Goal: Transaction & Acquisition: Purchase product/service

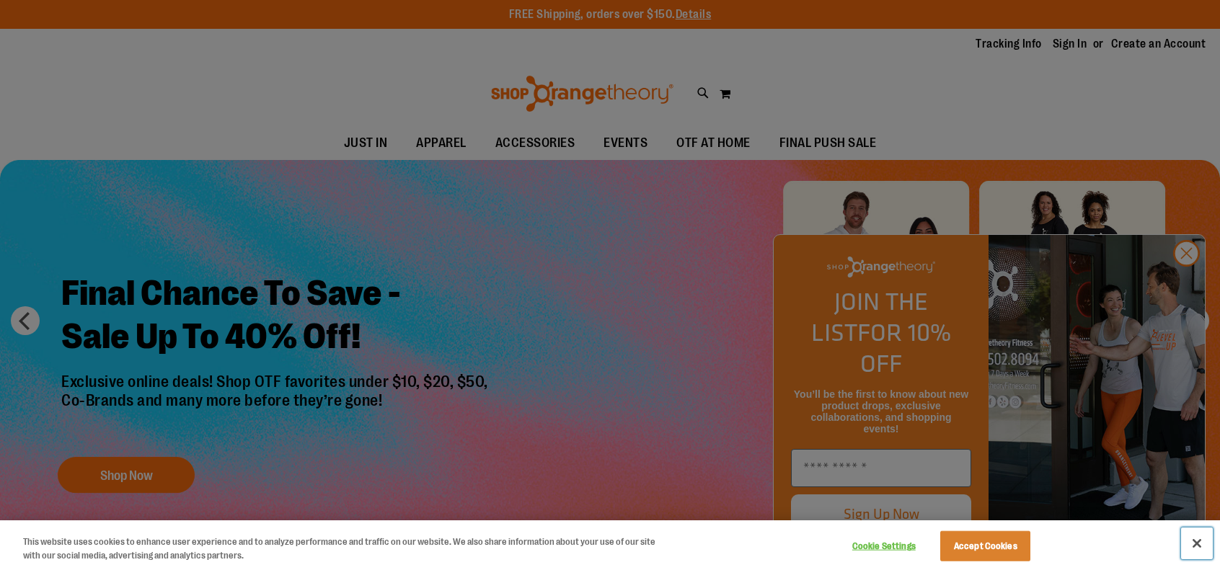
click at [1193, 540] on button "Close" at bounding box center [1197, 544] width 32 height 32
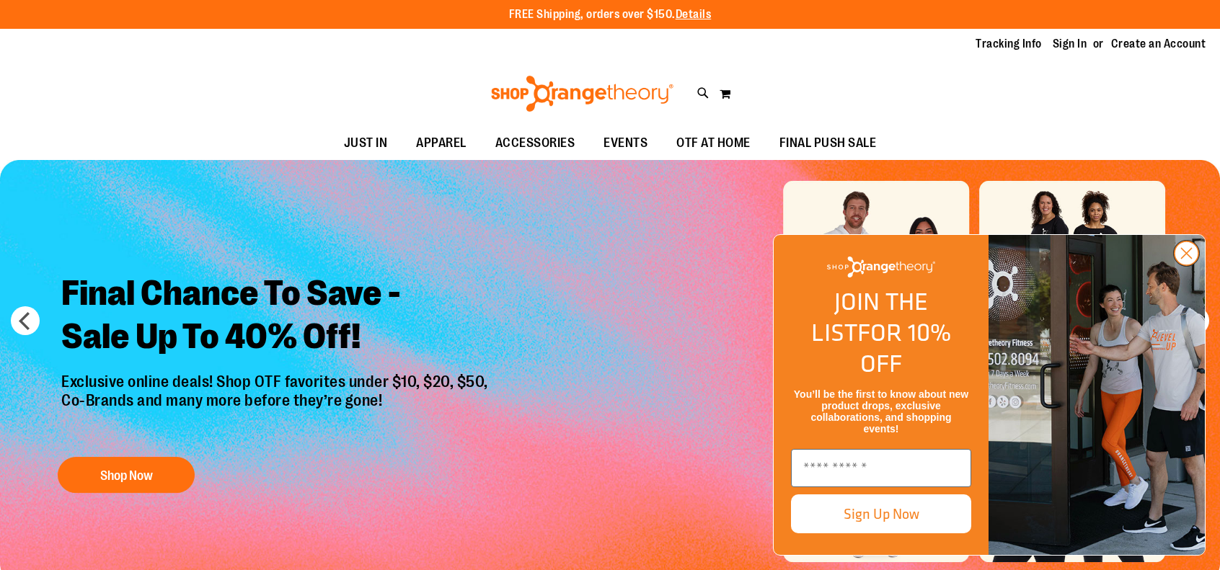
click at [1187, 259] on icon "Close dialog" at bounding box center [1187, 254] width 10 height 10
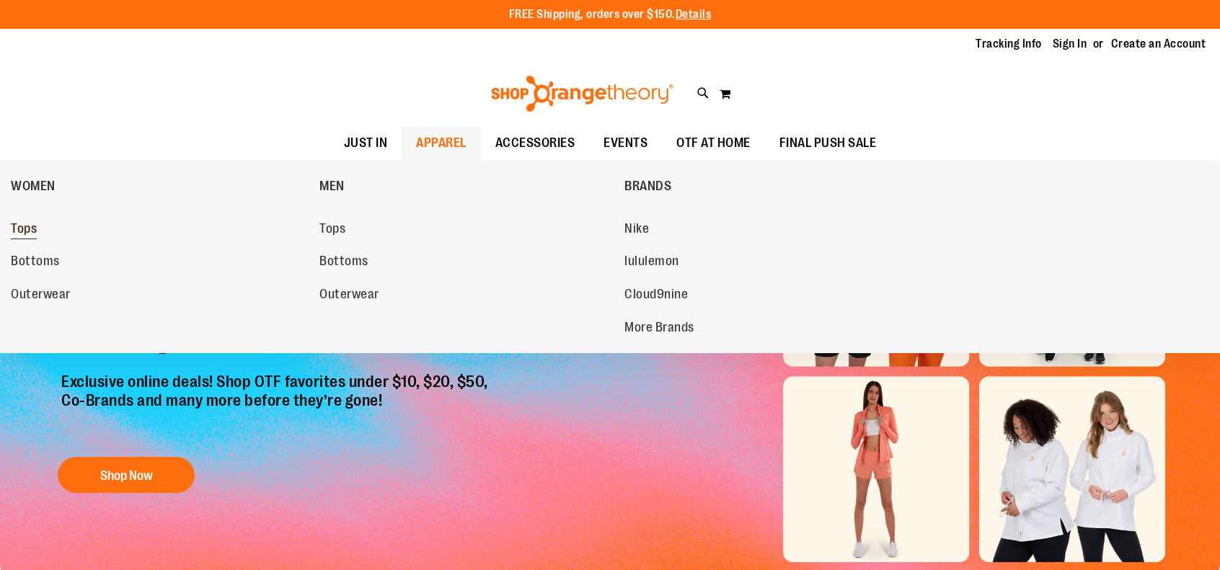
click at [35, 228] on span "Tops" at bounding box center [24, 230] width 26 height 18
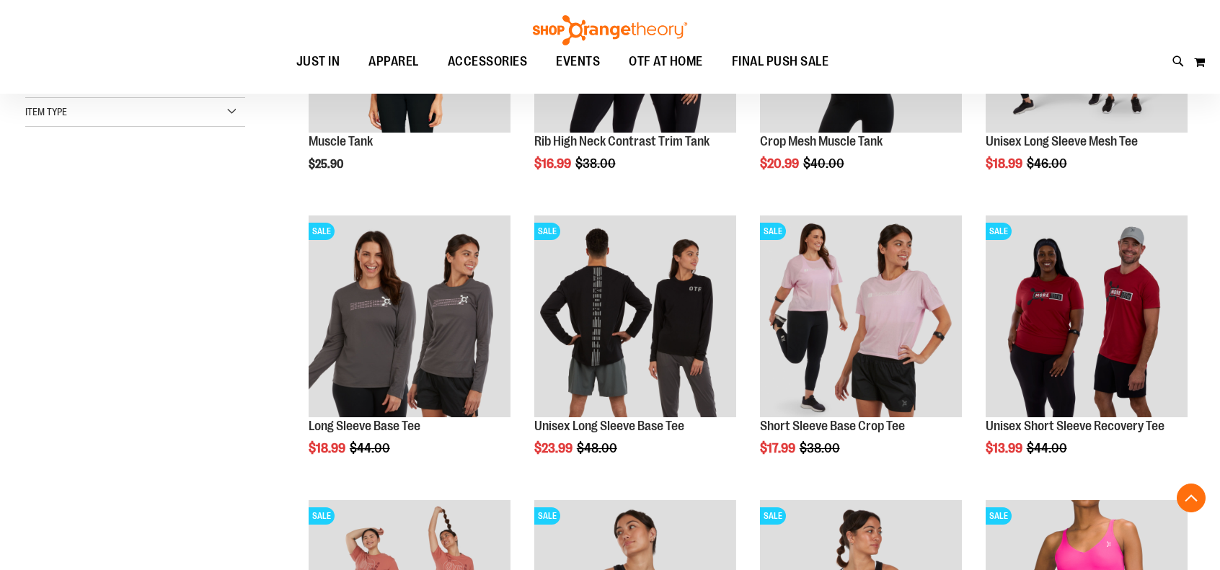
scroll to position [364, 0]
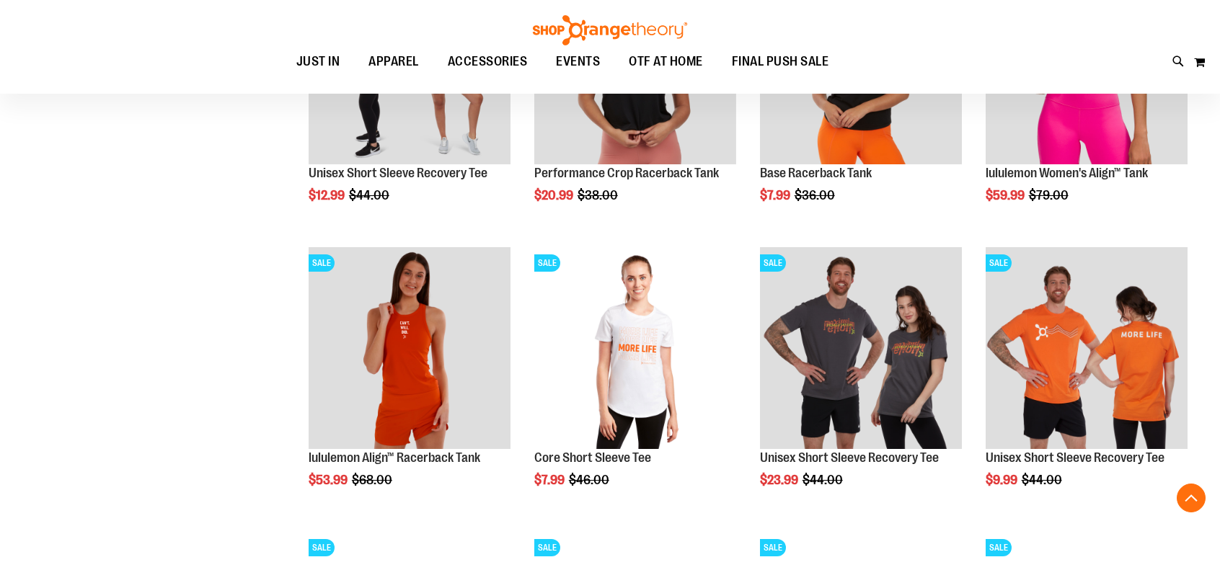
scroll to position [1214, 0]
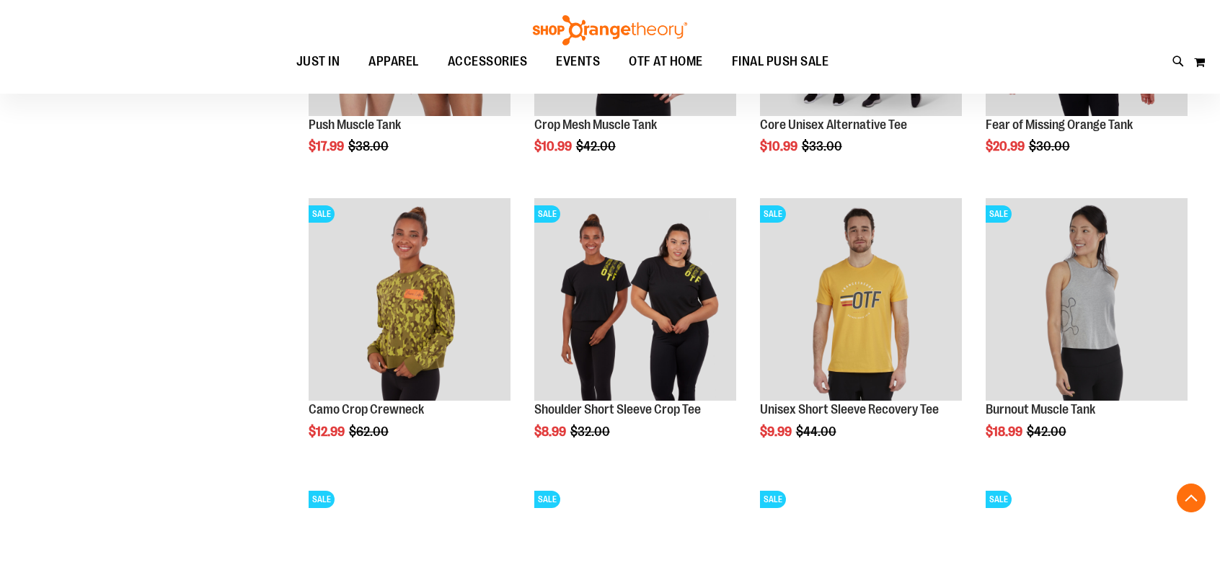
scroll to position [1803, 0]
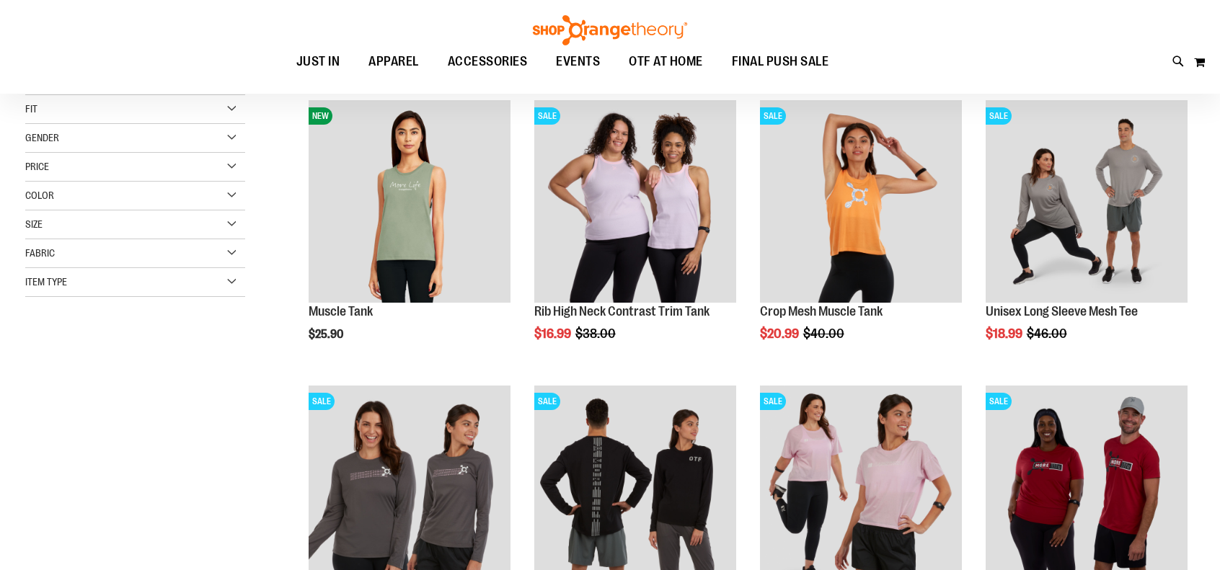
scroll to position [138, 0]
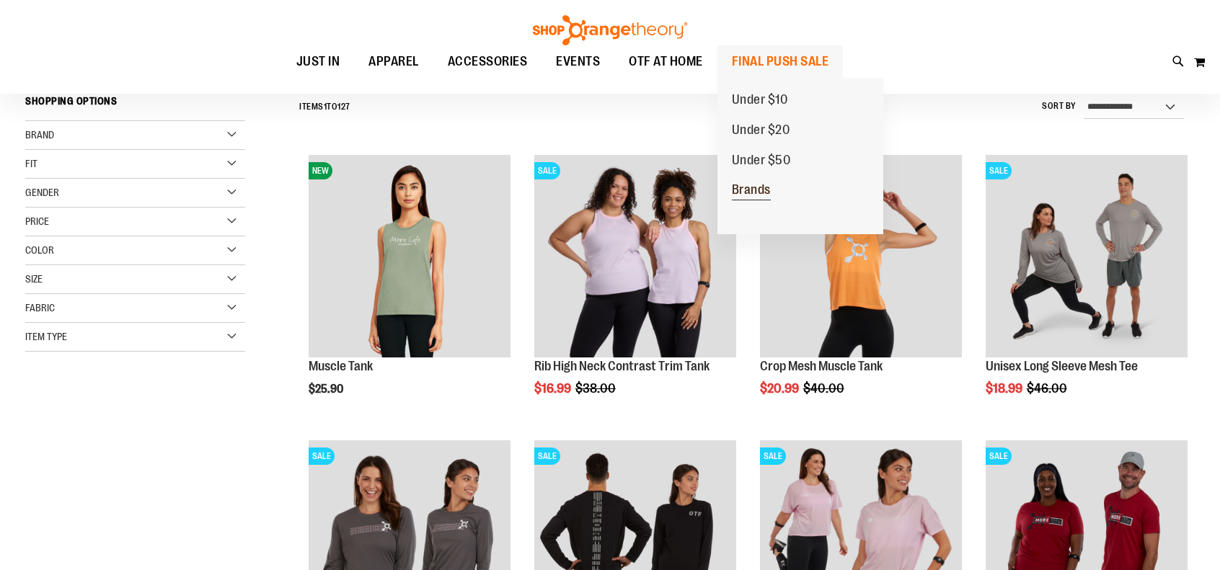
click at [753, 190] on span "Brands" at bounding box center [751, 191] width 39 height 18
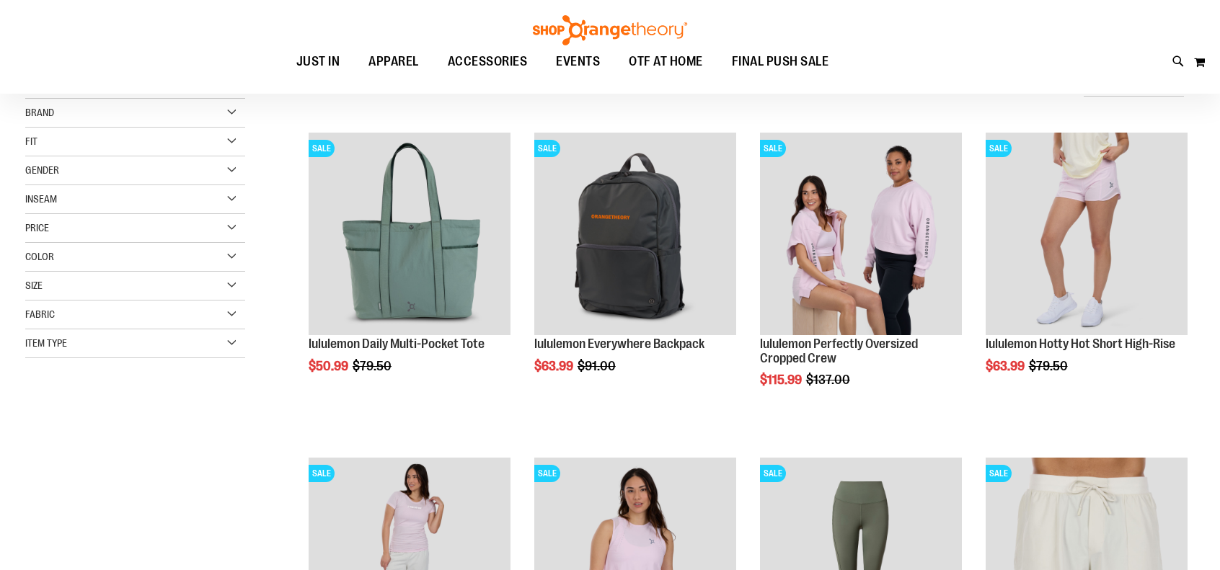
scroll to position [162, 0]
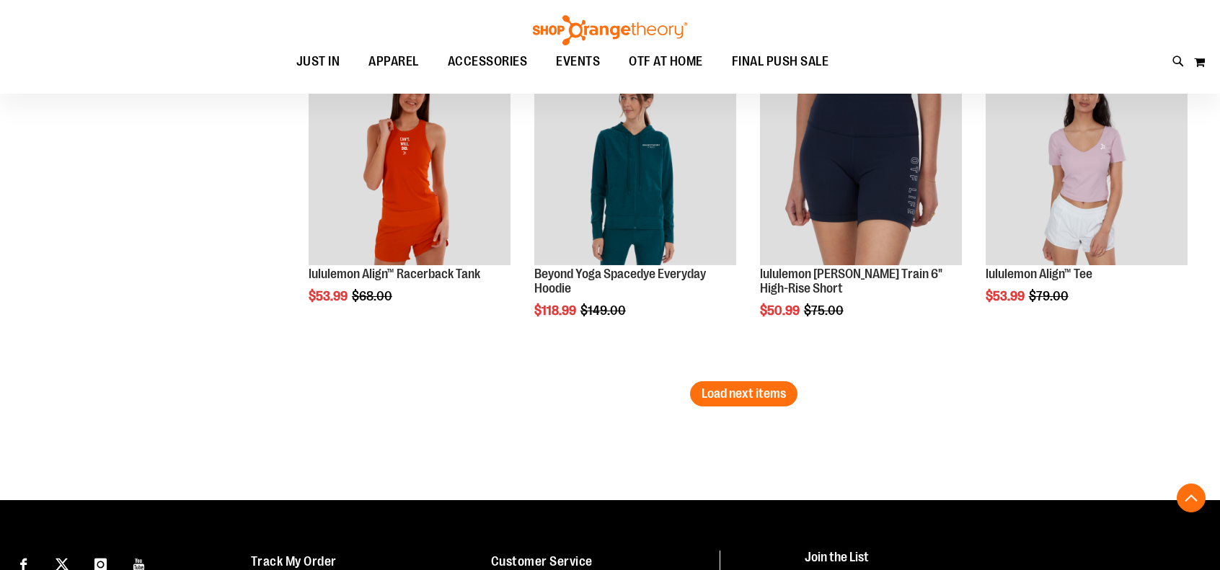
scroll to position [2738, 0]
